Goal: Find specific page/section: Find specific page/section

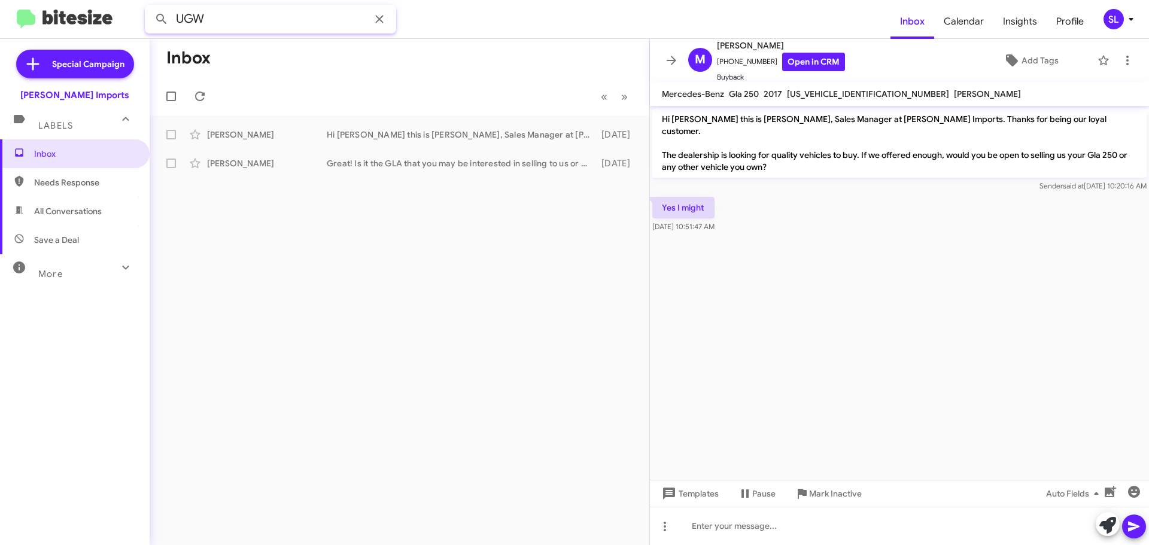
click at [261, 20] on input "UGW" at bounding box center [270, 19] width 251 height 29
click at [150, 7] on button at bounding box center [162, 19] width 24 height 24
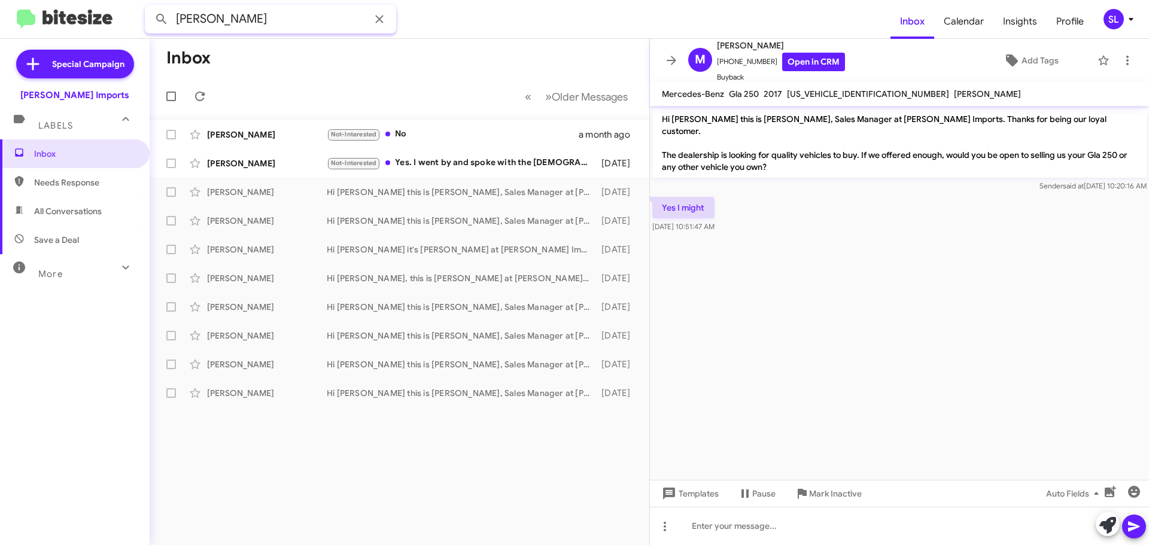
drag, startPoint x: 261, startPoint y: 19, endPoint x: 123, endPoint y: 20, distance: 138.2
click at [135, 21] on mat-toolbar "[PERSON_NAME] PERSON Inbox Calendar Insights Profile SL" at bounding box center [574, 19] width 1149 height 38
click at [150, 7] on button at bounding box center [162, 19] width 24 height 24
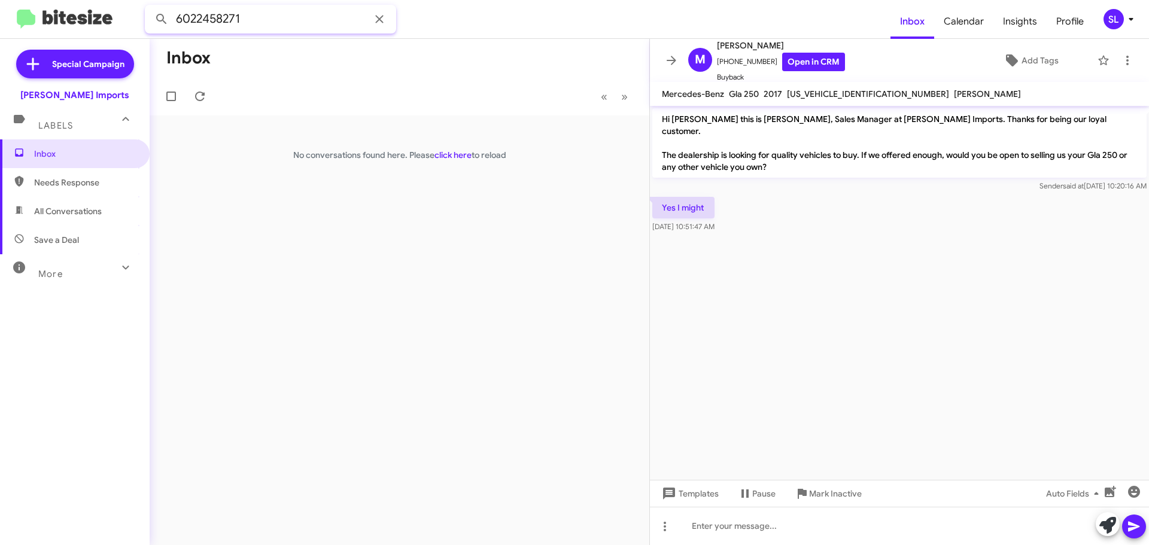
type input "6022458271"
click at [150, 7] on button at bounding box center [162, 19] width 24 height 24
click at [378, 17] on icon at bounding box center [379, 19] width 8 height 8
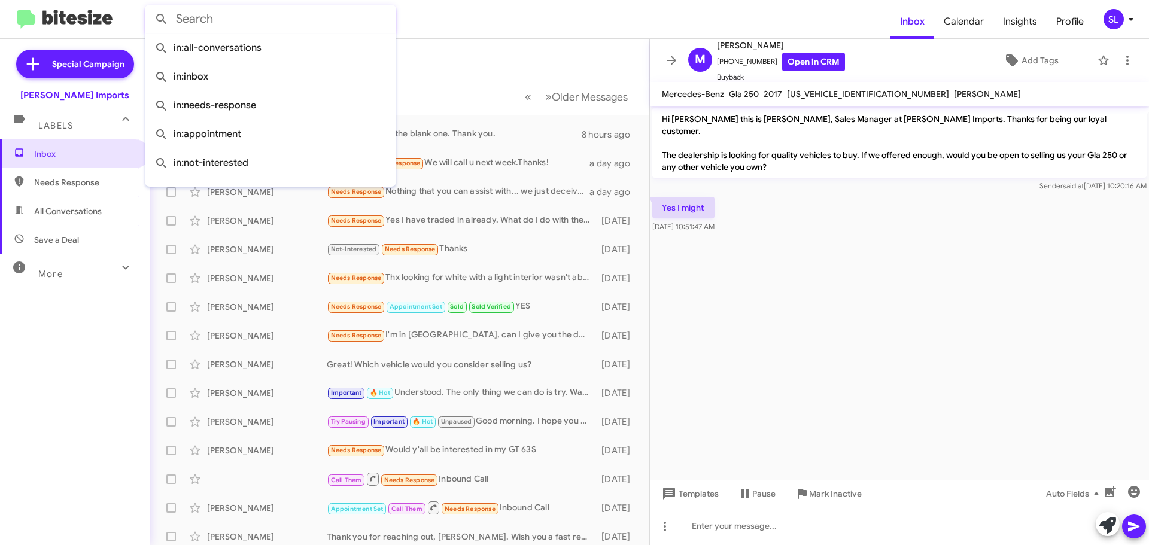
click at [433, 25] on form at bounding box center [517, 19] width 745 height 29
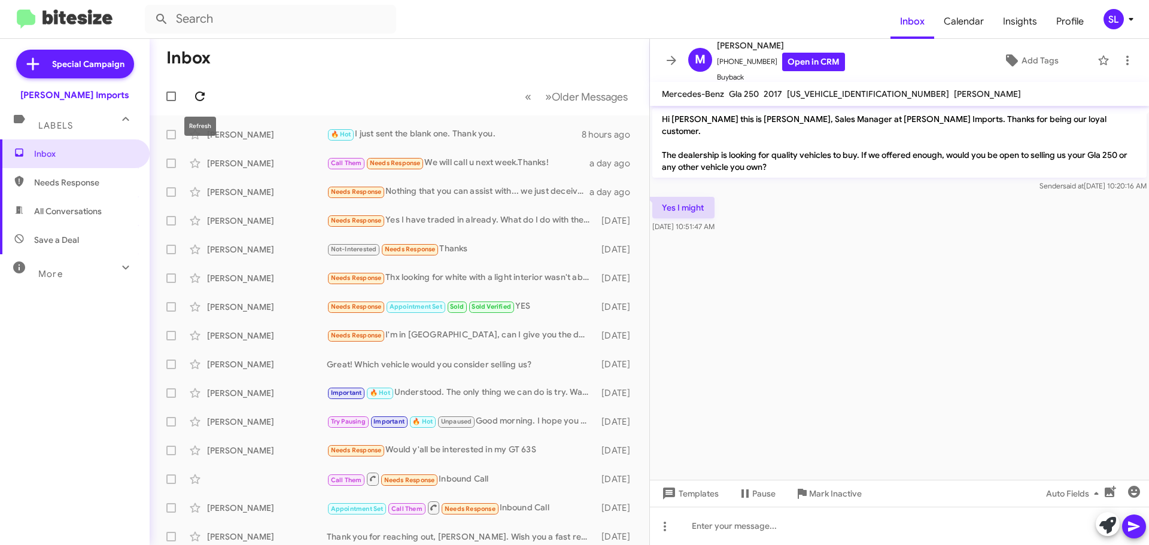
click at [202, 86] on button at bounding box center [200, 96] width 24 height 24
click at [669, 57] on icon at bounding box center [671, 60] width 14 height 14
